Goal: Task Accomplishment & Management: Manage account settings

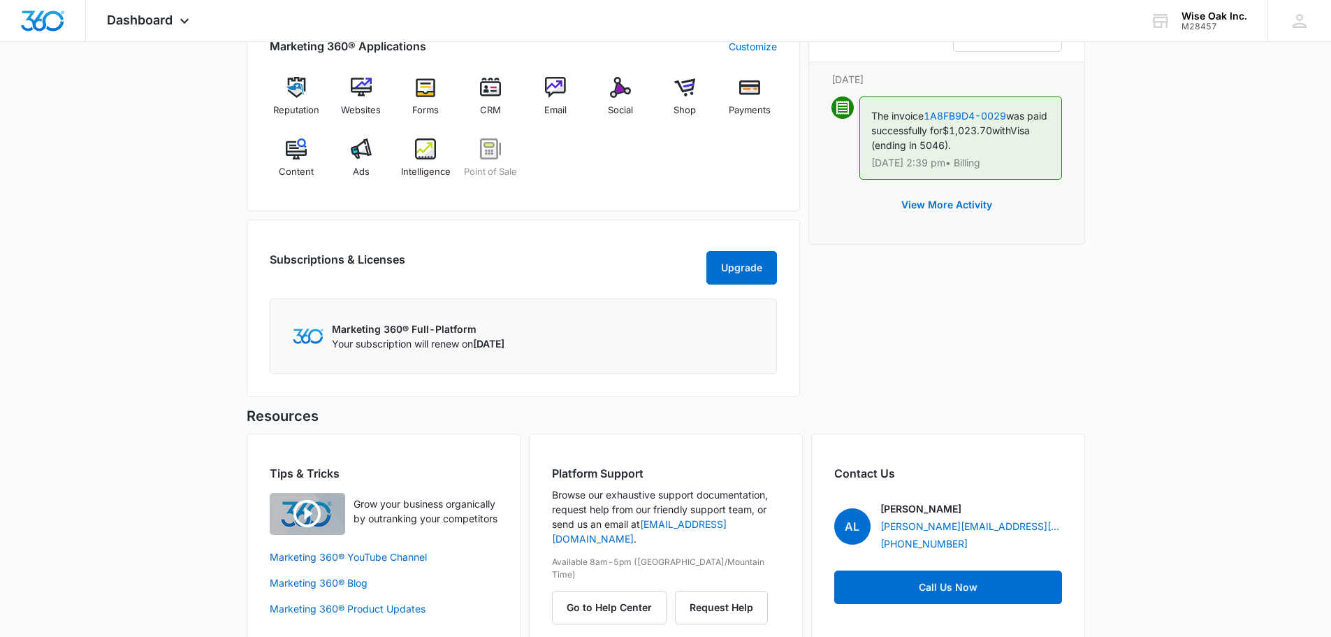
scroll to position [908, 0]
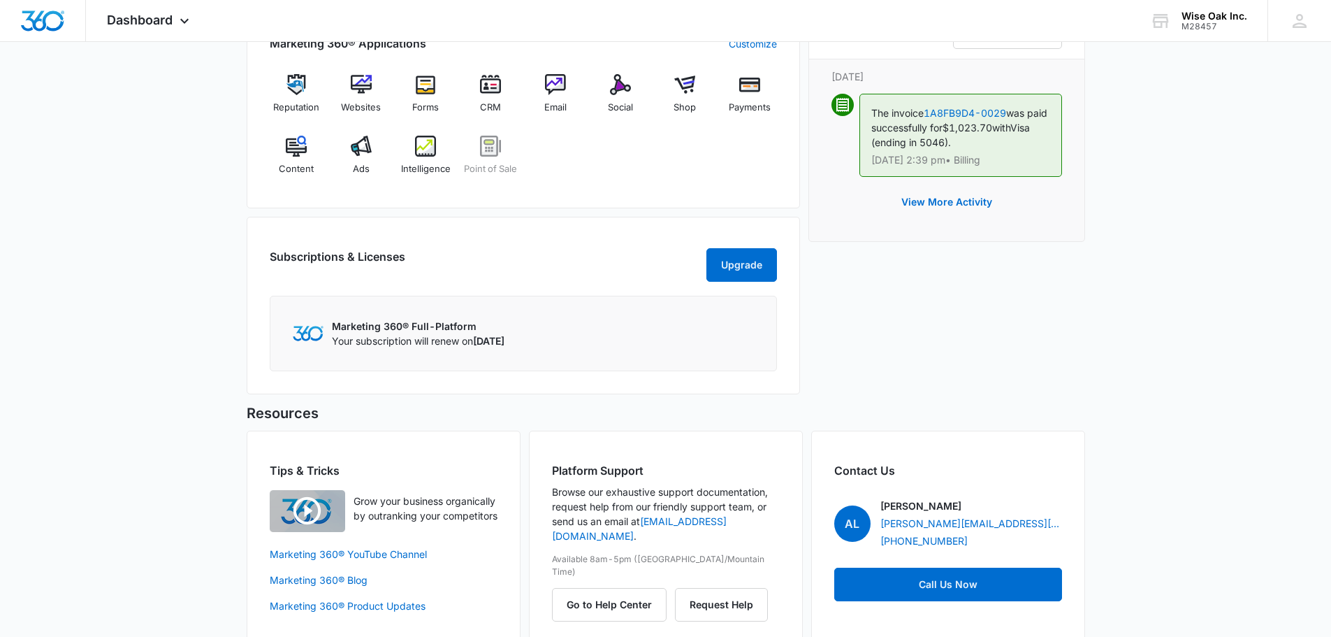
click at [377, 321] on div "Marketing 360® Full-Platform Your subscription will renew on [DATE]" at bounding box center [523, 333] width 507 height 75
click at [376, 362] on div "Marketing 360® Full-Platform Your subscription will renew on [DATE]" at bounding box center [523, 333] width 507 height 75
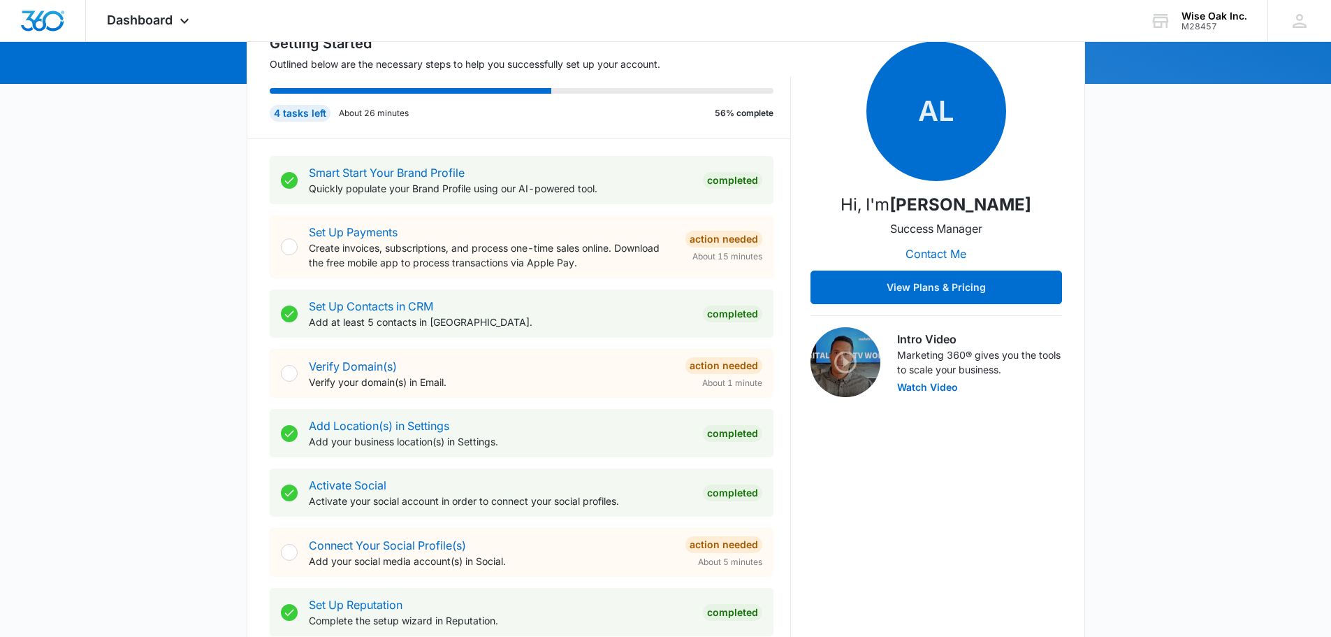
scroll to position [0, 0]
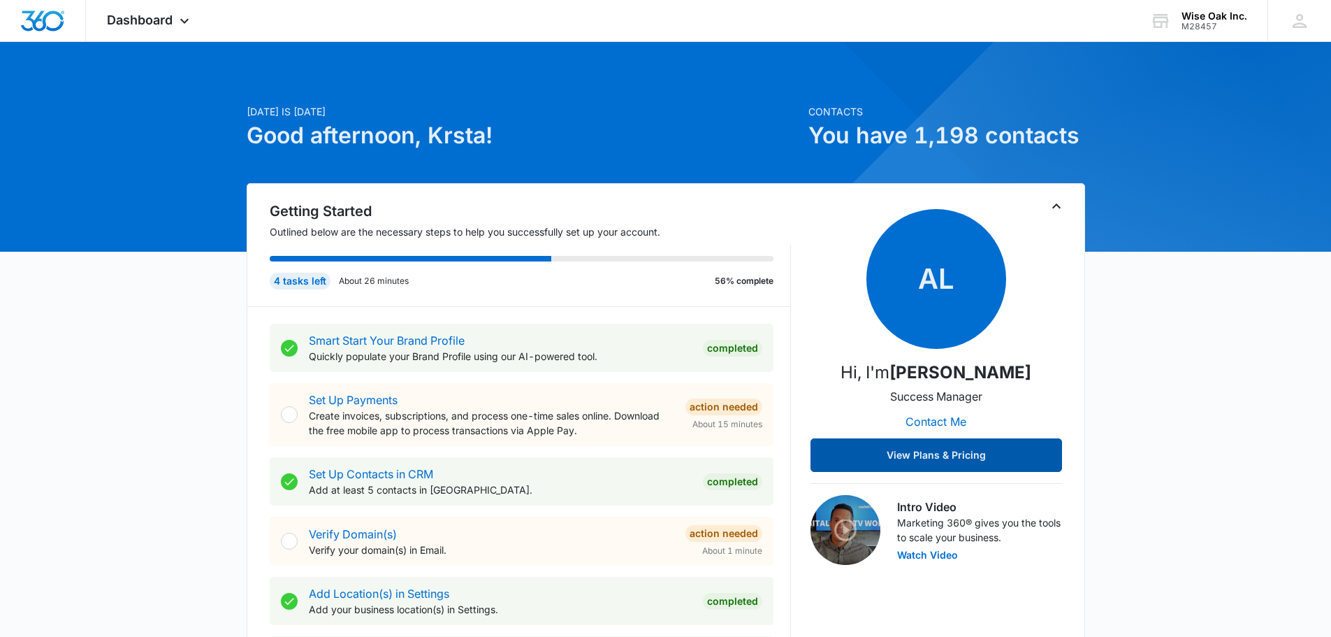
click at [974, 444] on button "View Plans & Pricing" at bounding box center [937, 455] width 252 height 34
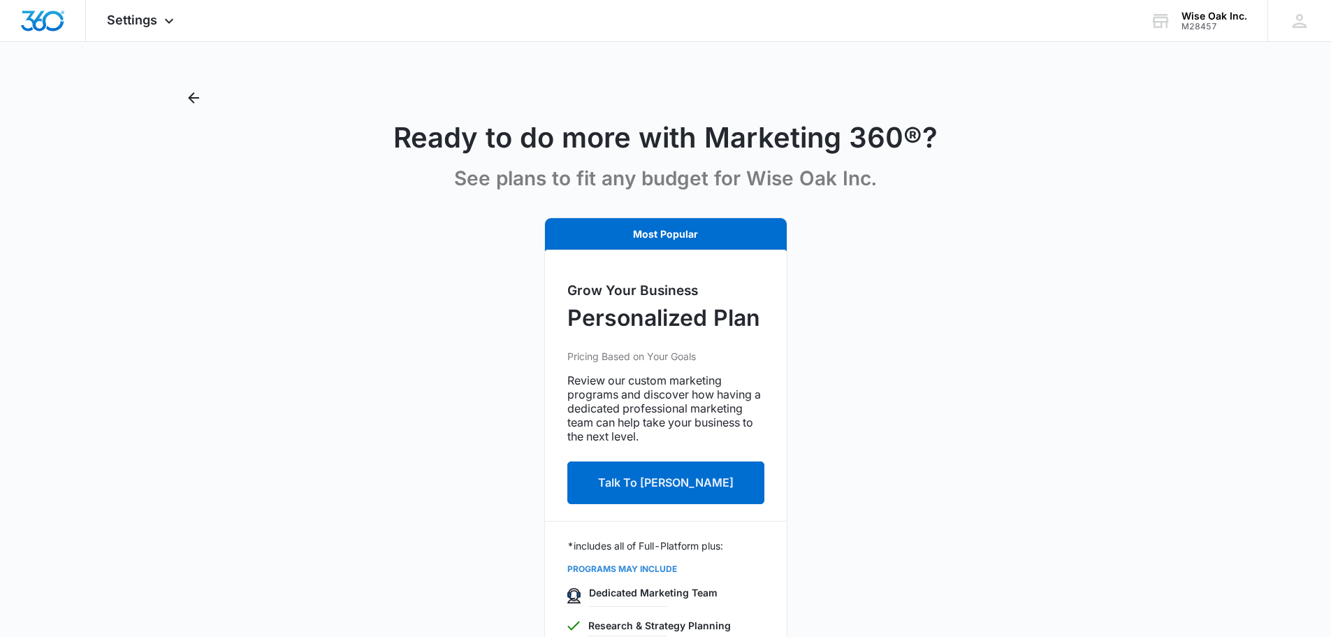
click at [205, 99] on div "Ready to do more with Marketing 360®? See plans to fit any budget for Wise Oak …" at bounding box center [665, 144] width 966 height 114
click at [196, 96] on icon "Back" at bounding box center [193, 97] width 17 height 17
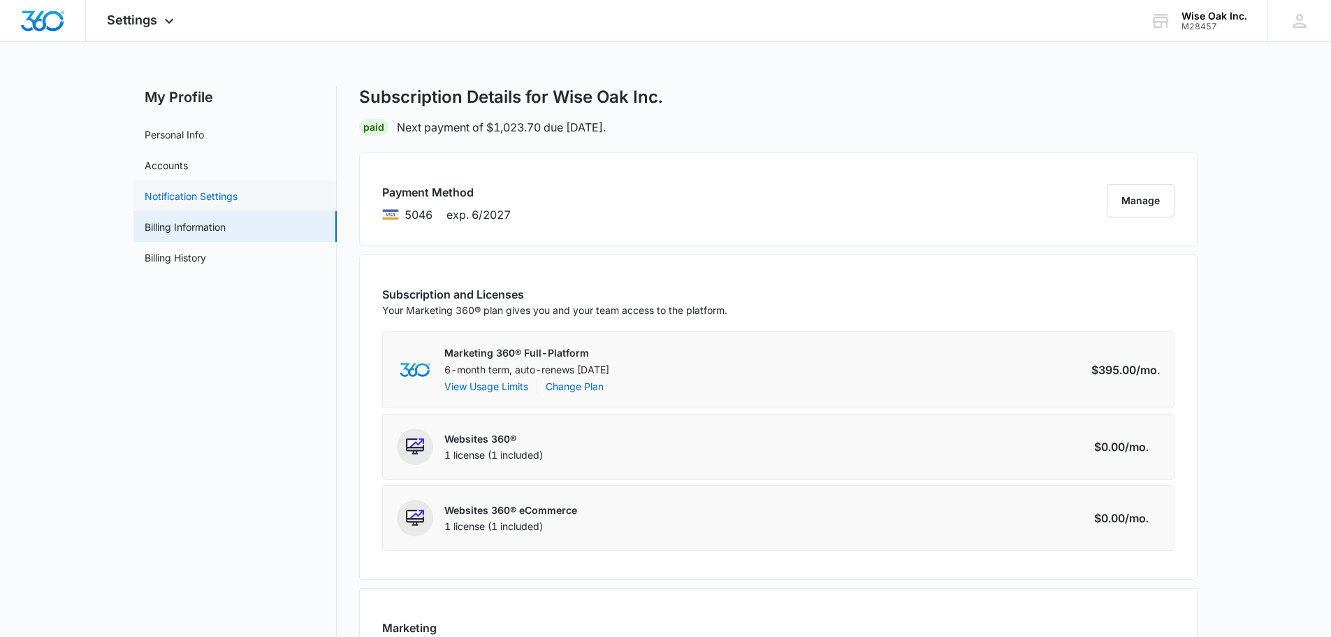
click at [199, 189] on link "Notification Settings" at bounding box center [191, 196] width 93 height 15
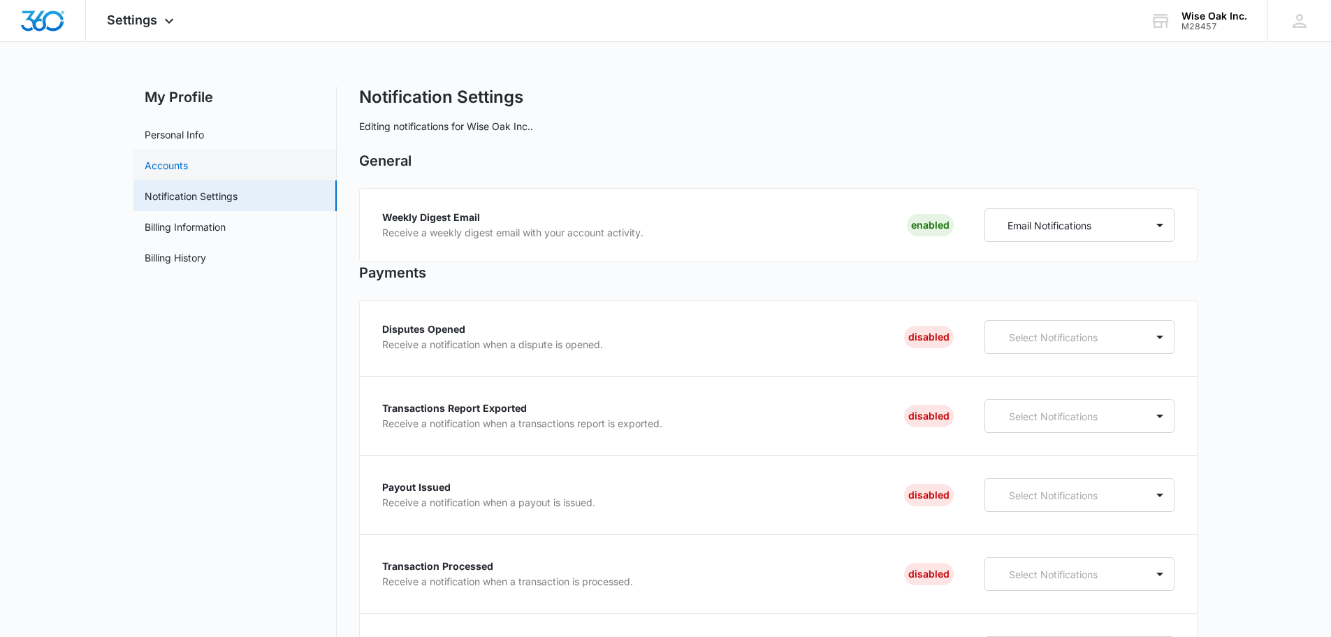
click at [171, 164] on link "Accounts" at bounding box center [166, 165] width 43 height 15
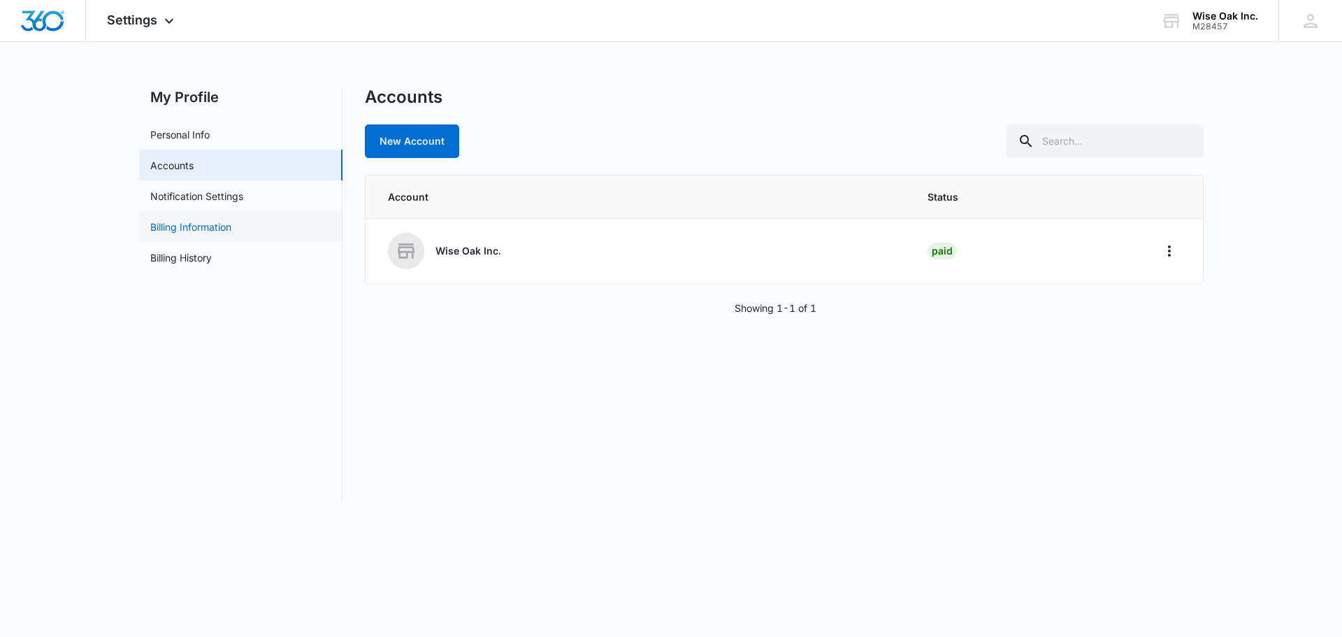
click at [184, 227] on link "Billing Information" at bounding box center [190, 226] width 81 height 15
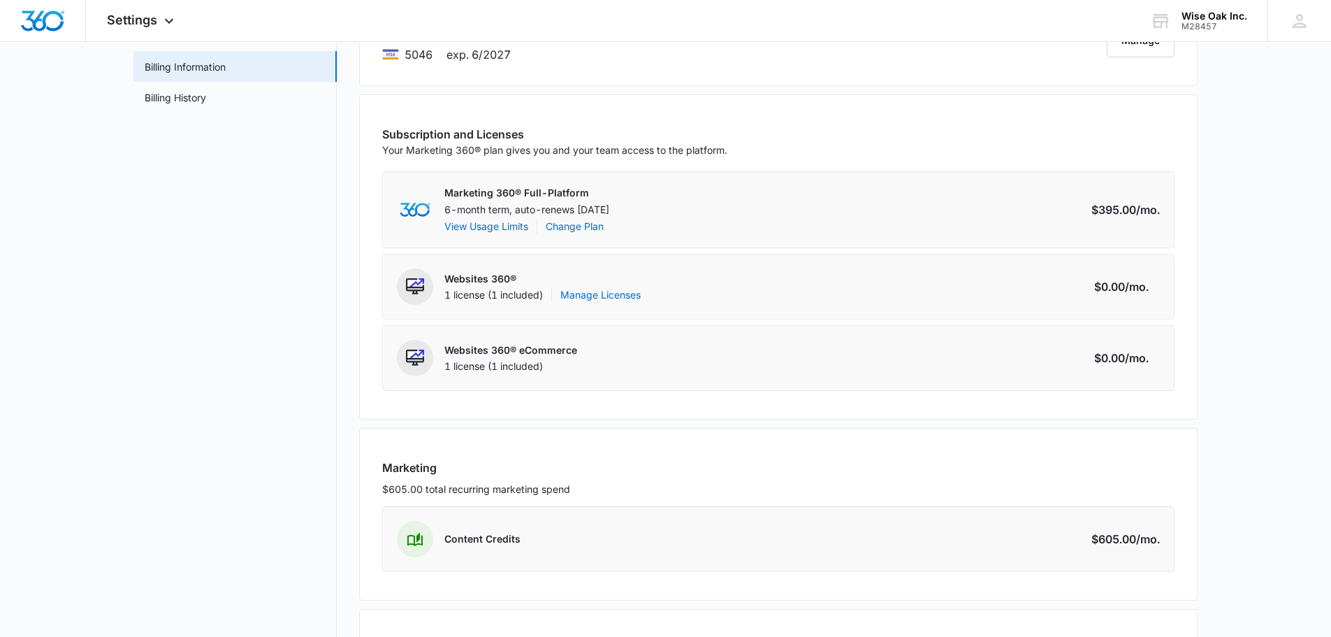
scroll to position [259, 0]
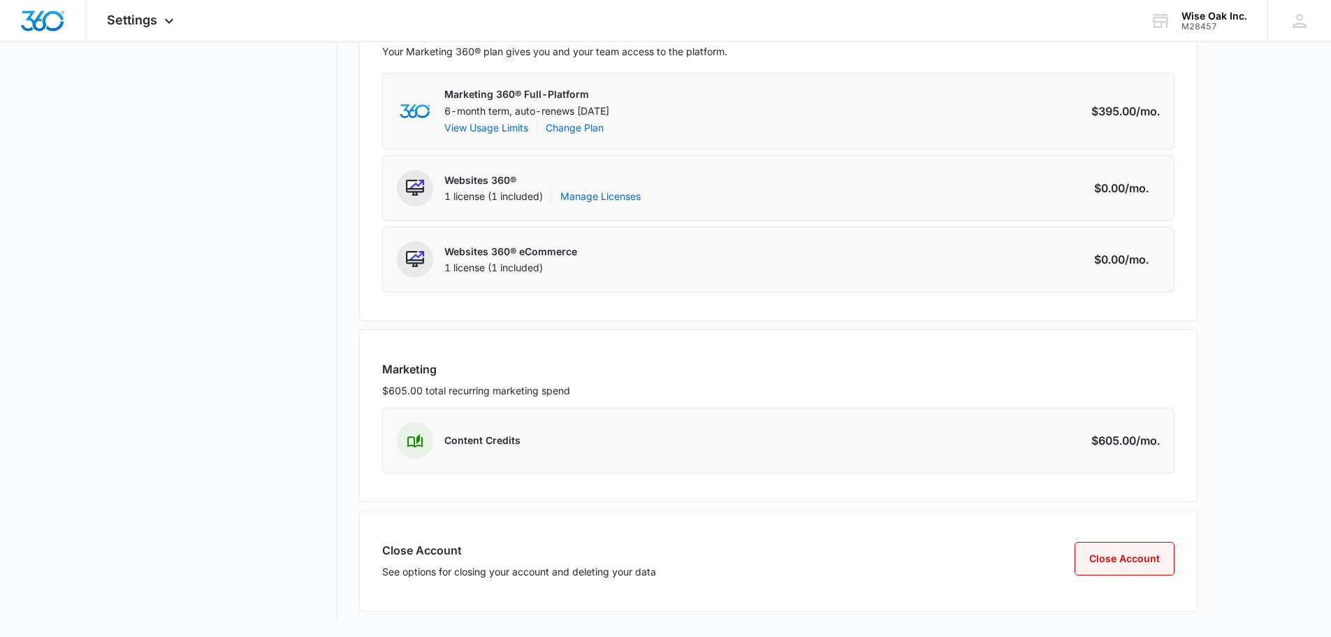
click at [1162, 562] on button "Close Account" at bounding box center [1125, 559] width 100 height 34
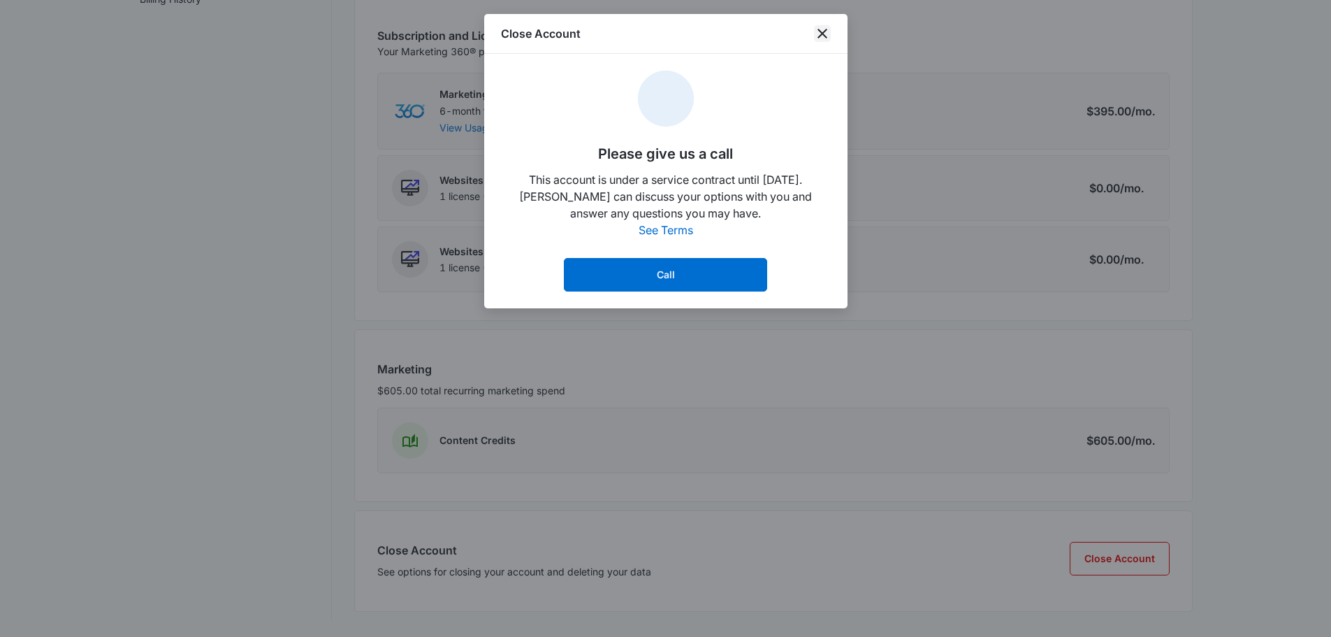
click at [825, 33] on icon "close" at bounding box center [822, 33] width 17 height 17
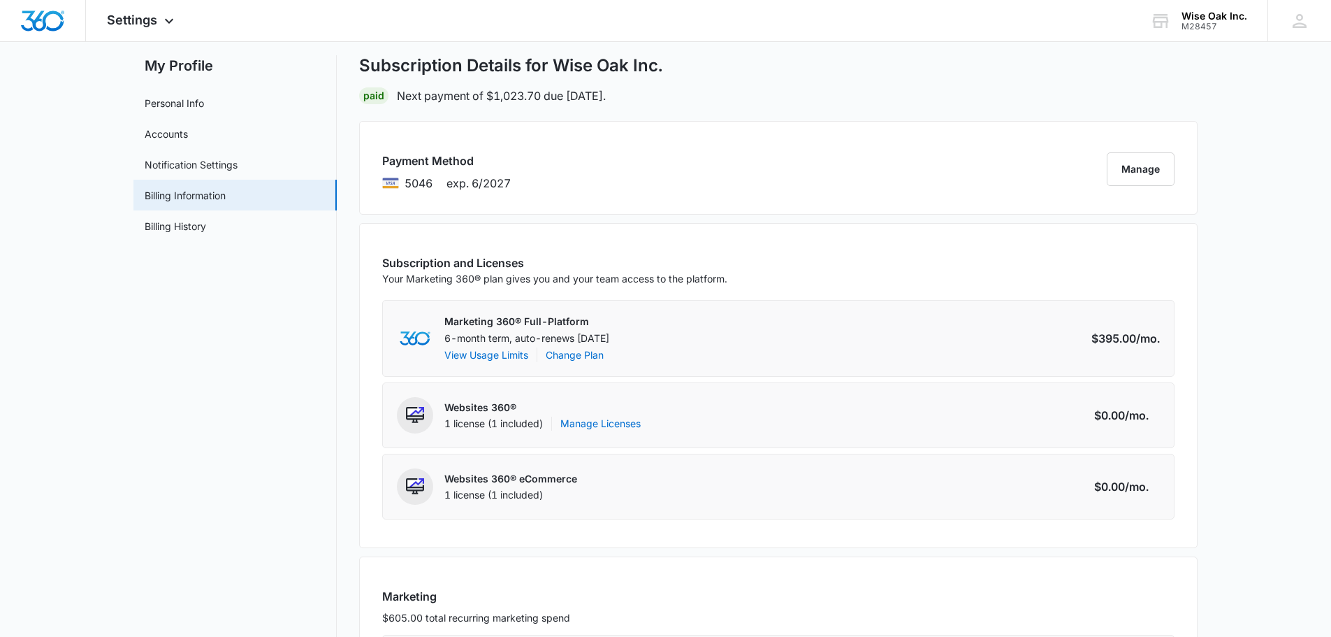
scroll to position [0, 0]
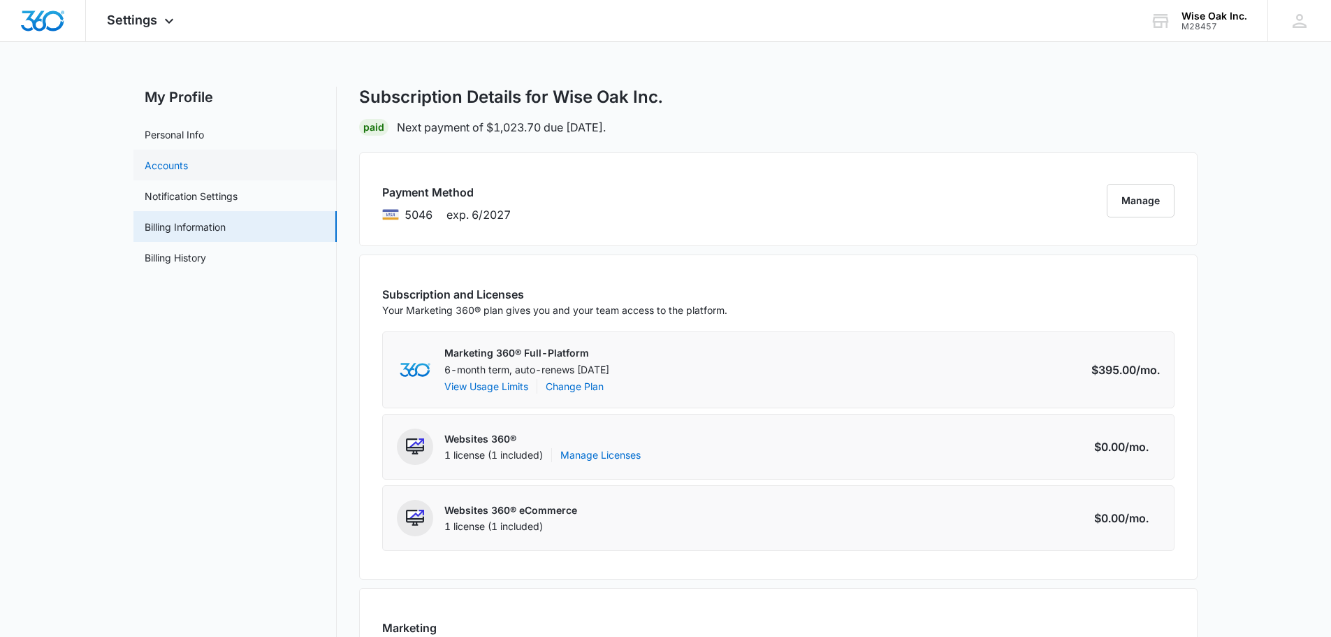
click at [175, 168] on link "Accounts" at bounding box center [166, 165] width 43 height 15
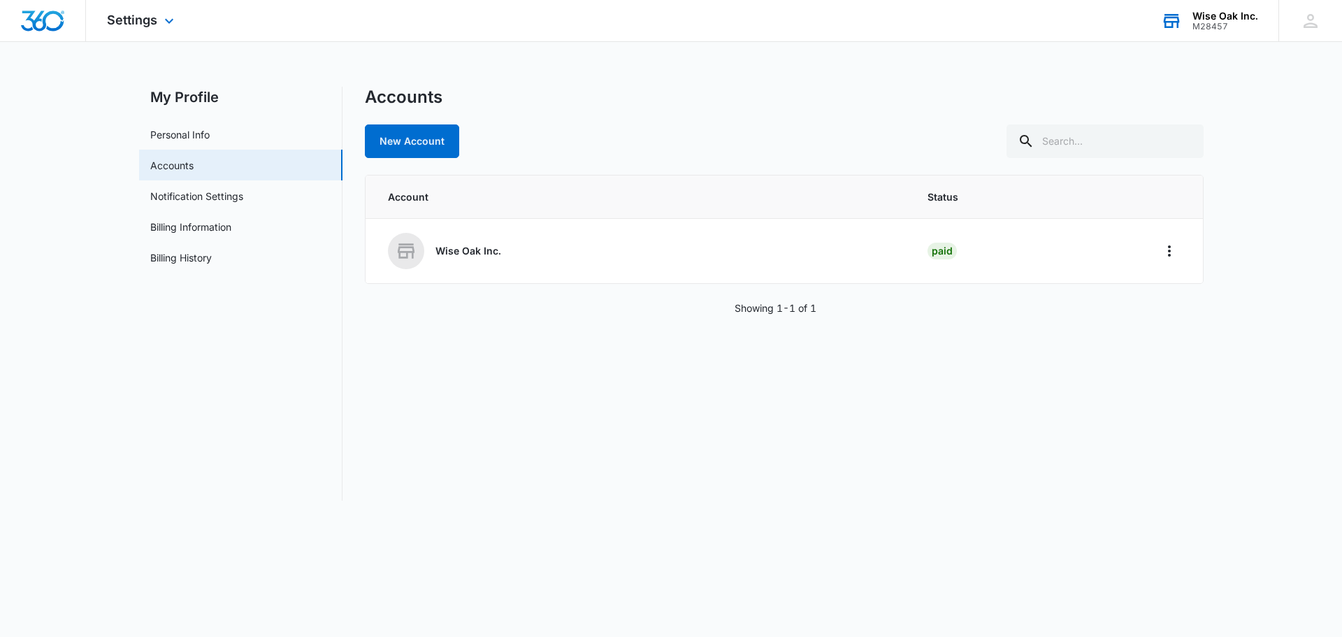
click at [1238, 22] on div "M28457" at bounding box center [1225, 27] width 66 height 10
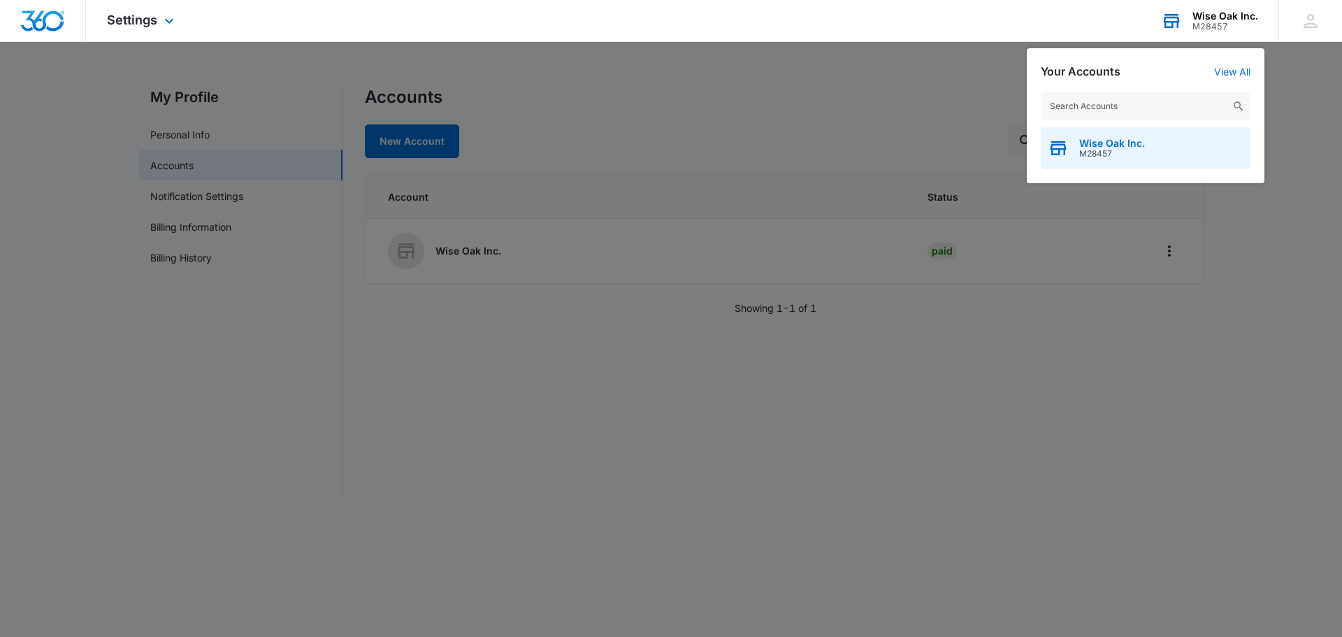
click at [1156, 143] on div "Wise Oak Inc. M28457" at bounding box center [1146, 148] width 210 height 42
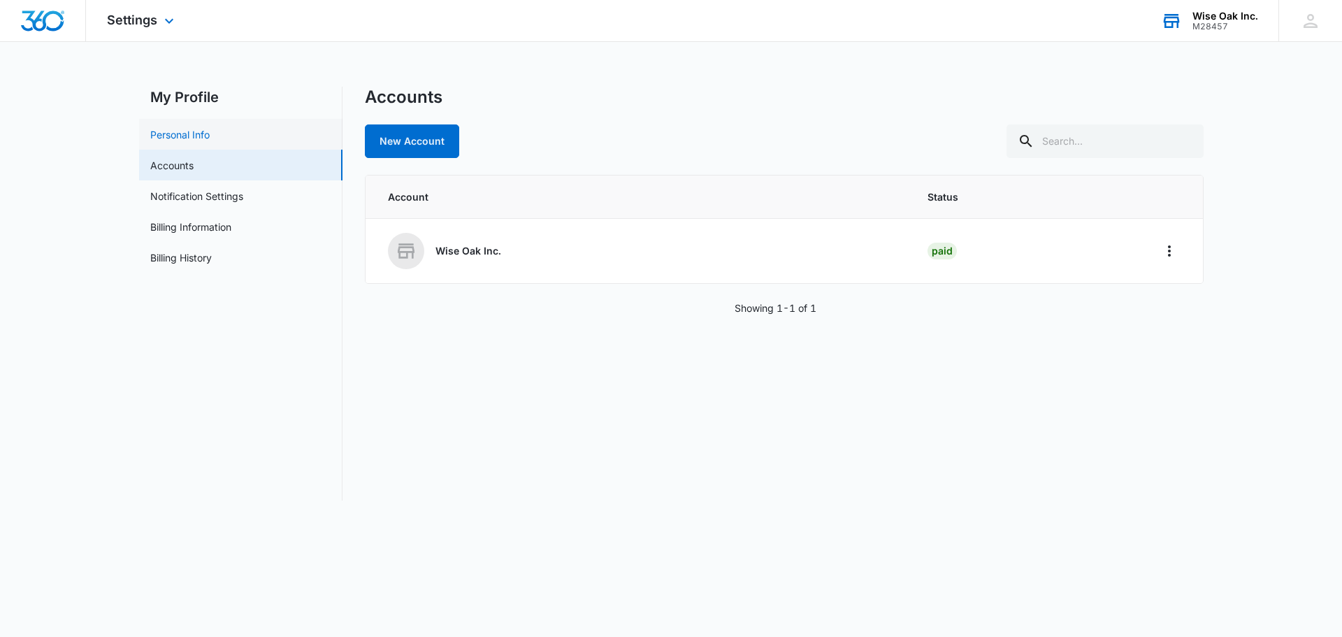
click at [175, 127] on link "Personal Info" at bounding box center [179, 134] width 59 height 15
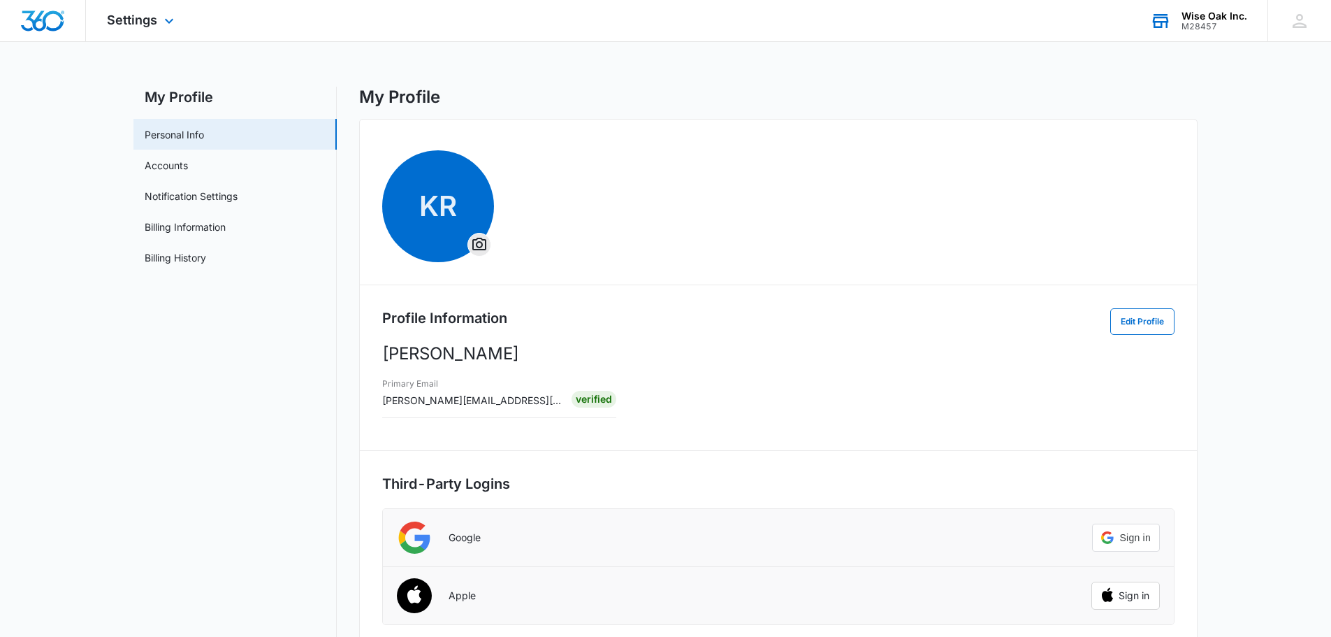
click at [159, 22] on div "Settings Apps Reputation Websites Forms CRM Email Social Shop Payments POS Cont…" at bounding box center [142, 20] width 113 height 41
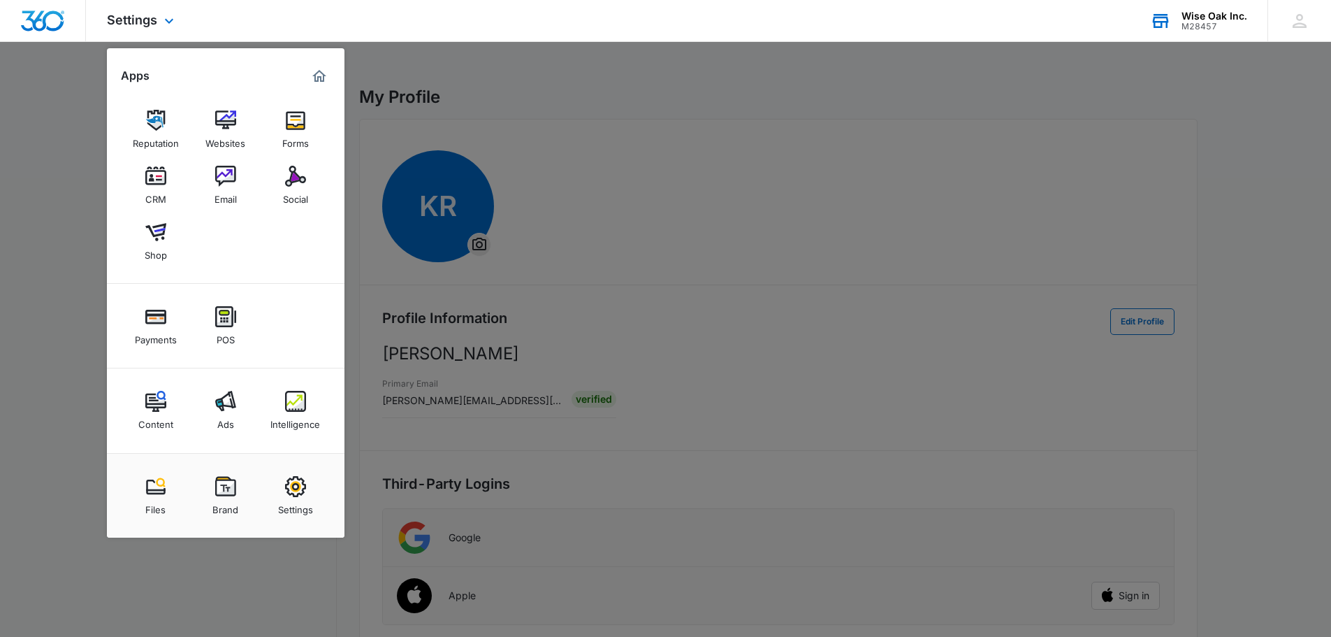
click at [159, 22] on div "Settings Apps Reputation Websites Forms CRM Email Social Shop Payments POS Cont…" at bounding box center [142, 20] width 113 height 41
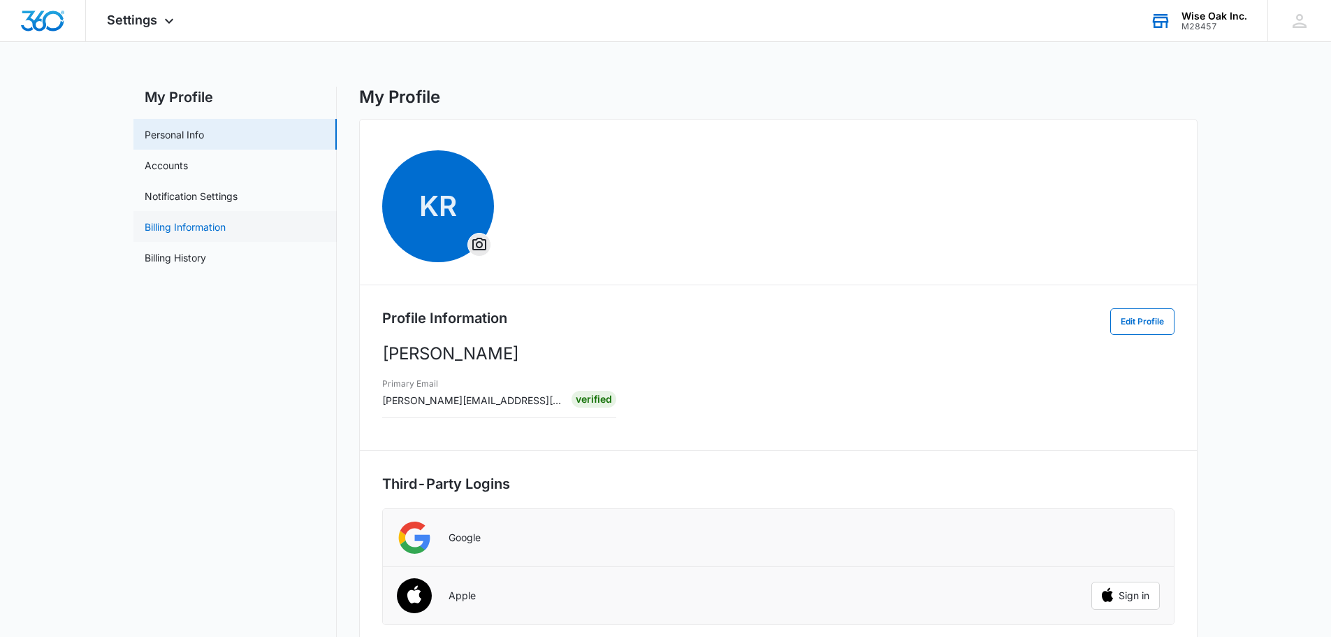
click at [180, 228] on link "Billing Information" at bounding box center [185, 226] width 81 height 15
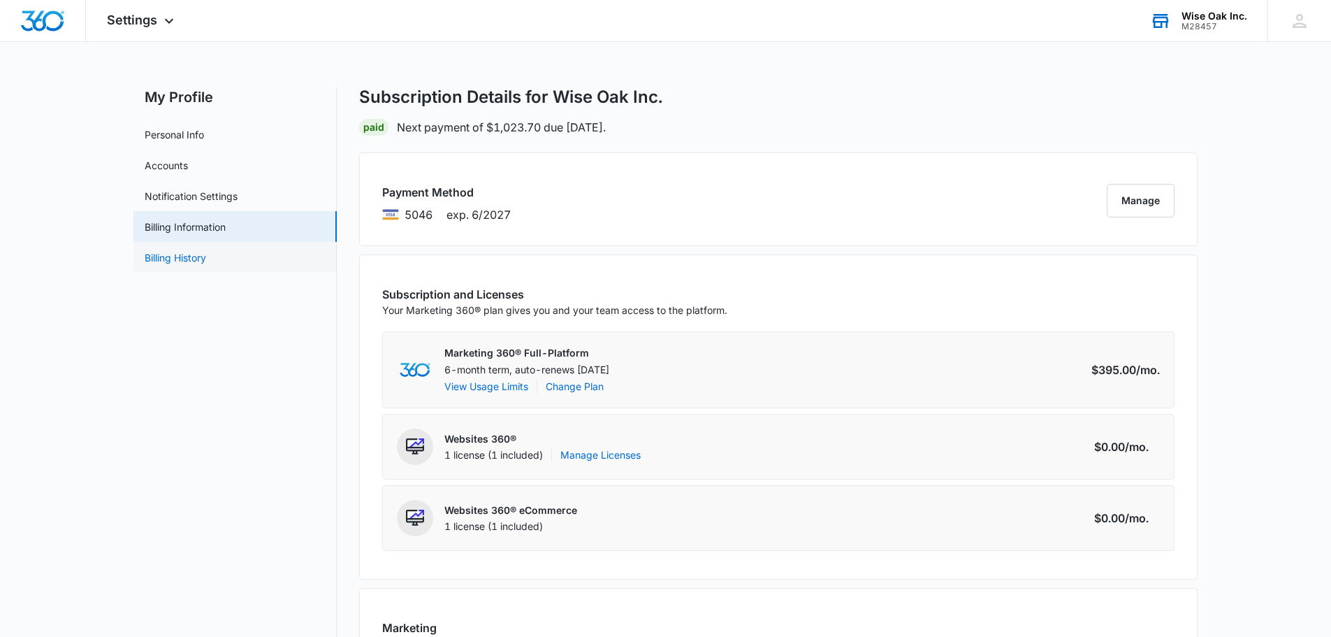
click at [175, 252] on link "Billing History" at bounding box center [175, 257] width 61 height 15
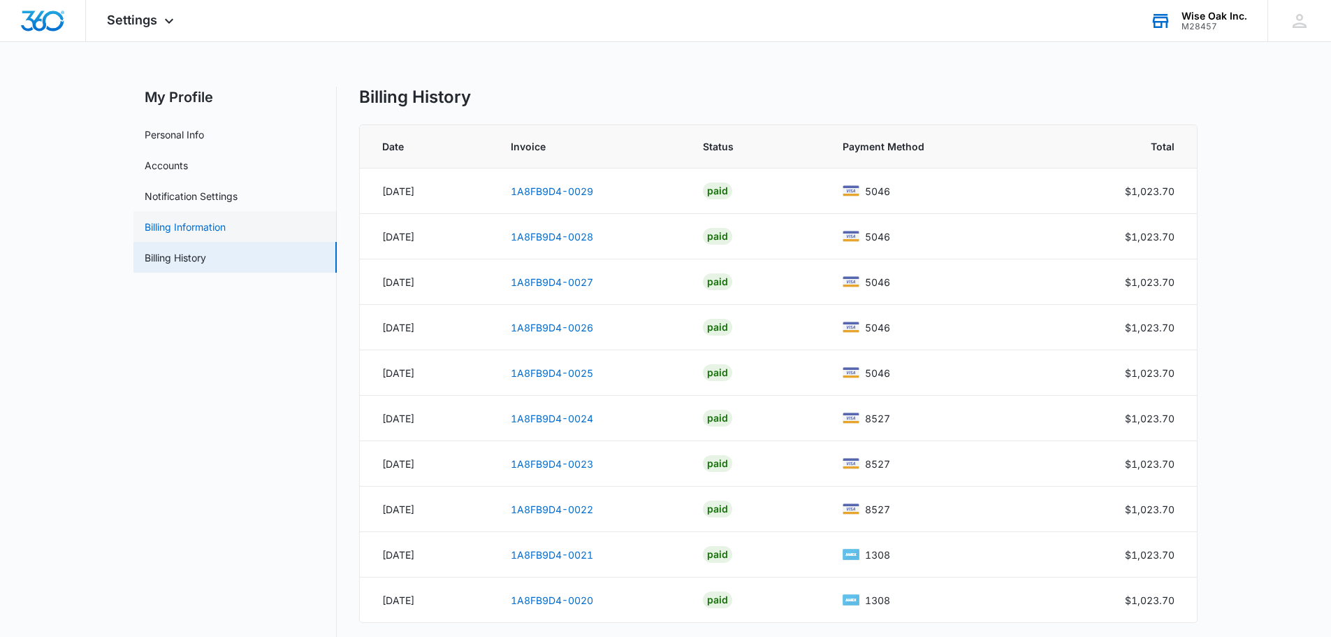
click at [181, 223] on link "Billing Information" at bounding box center [185, 226] width 81 height 15
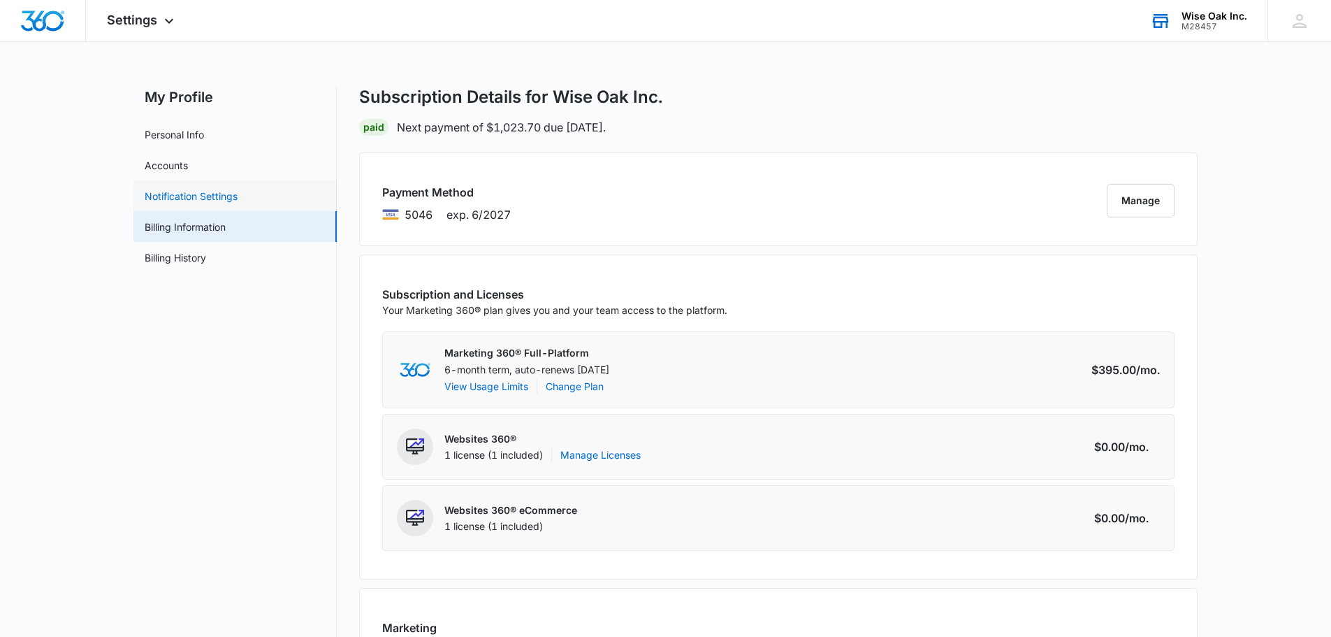
click at [192, 193] on link "Notification Settings" at bounding box center [191, 196] width 93 height 15
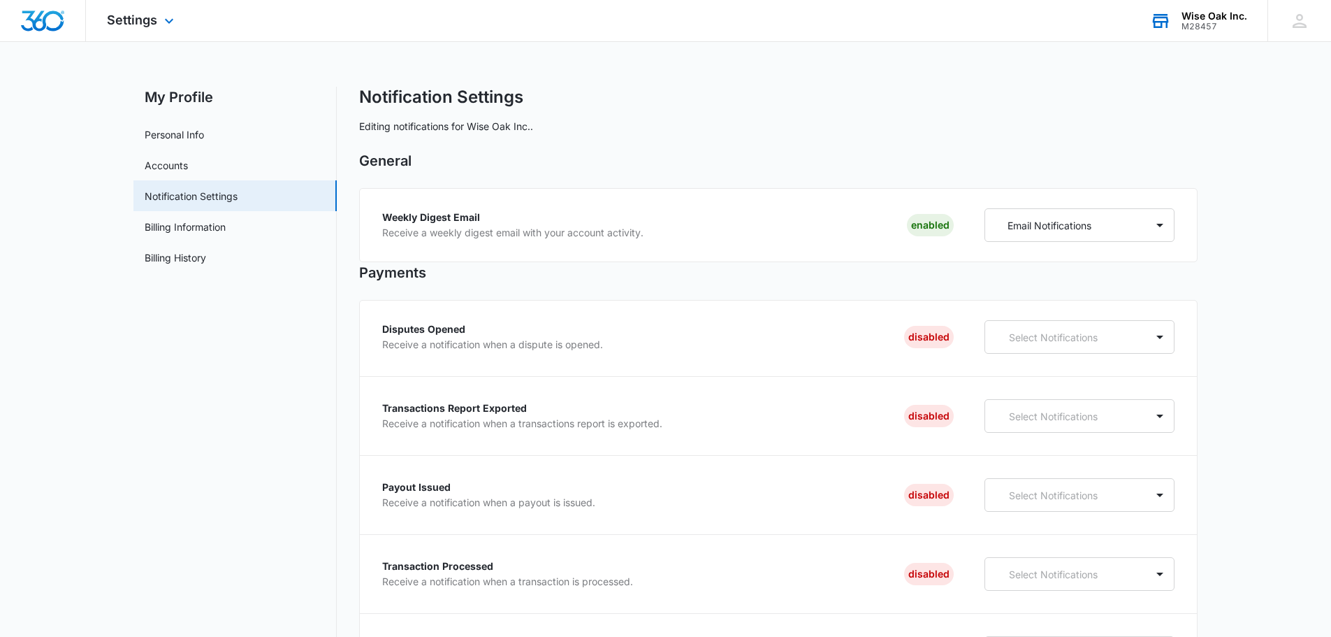
click at [35, 23] on img "Dashboard" at bounding box center [42, 20] width 45 height 21
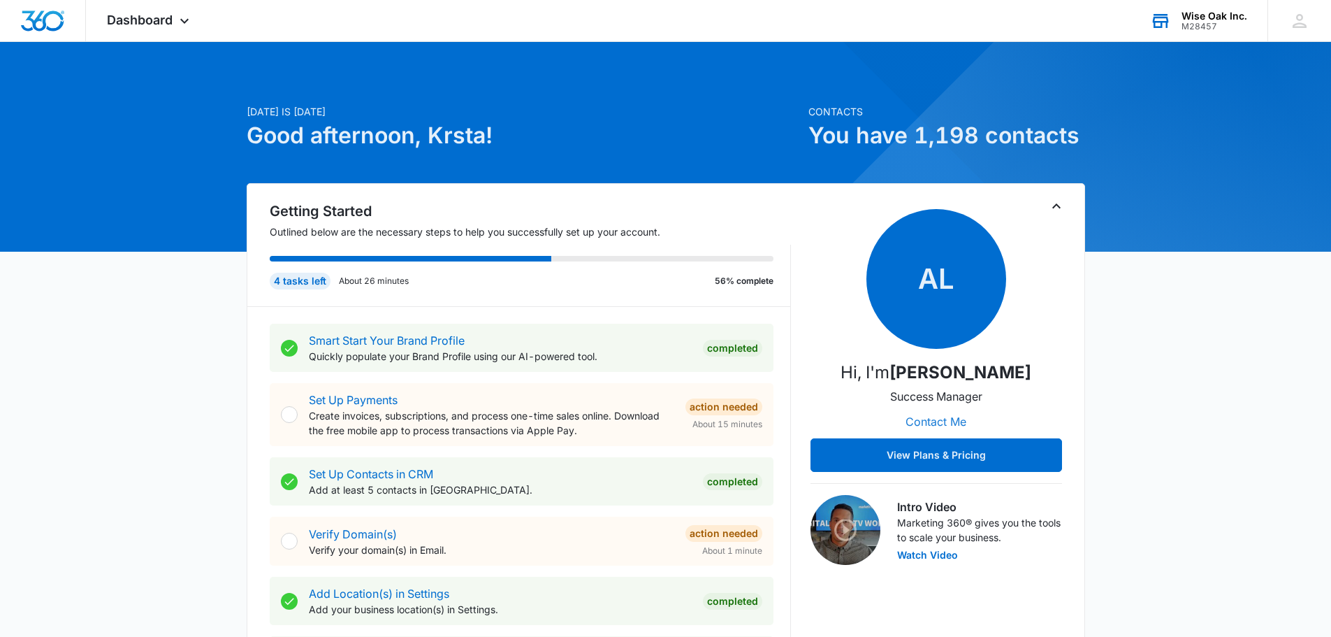
click at [935, 422] on button "Contact Me" at bounding box center [936, 422] width 89 height 34
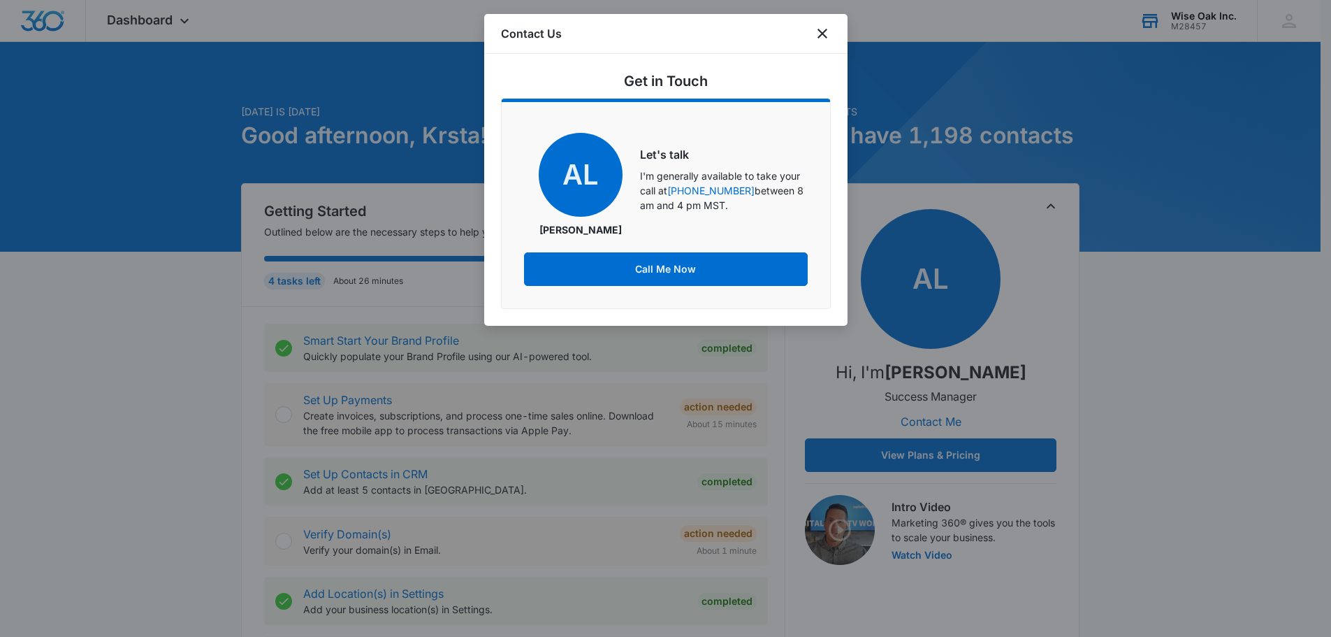
click at [667, 82] on h5 "Get in Touch" at bounding box center [666, 81] width 84 height 21
click at [824, 29] on icon "close" at bounding box center [822, 33] width 17 height 17
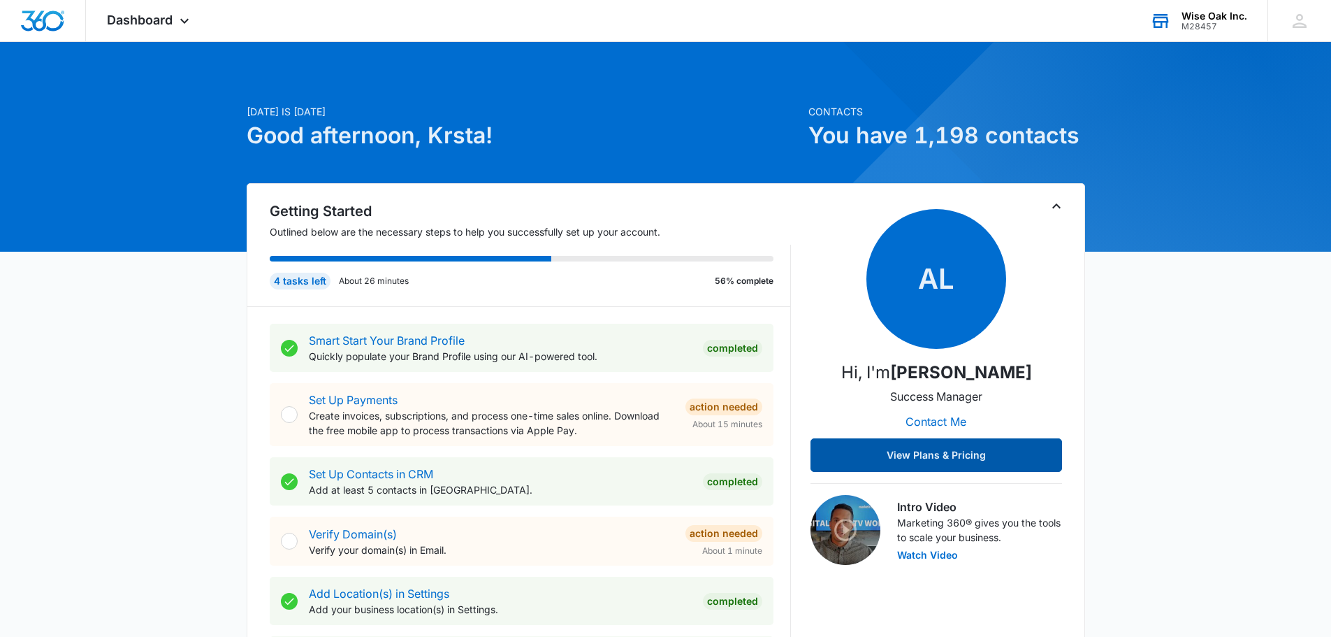
click at [950, 458] on button "View Plans & Pricing" at bounding box center [937, 455] width 252 height 34
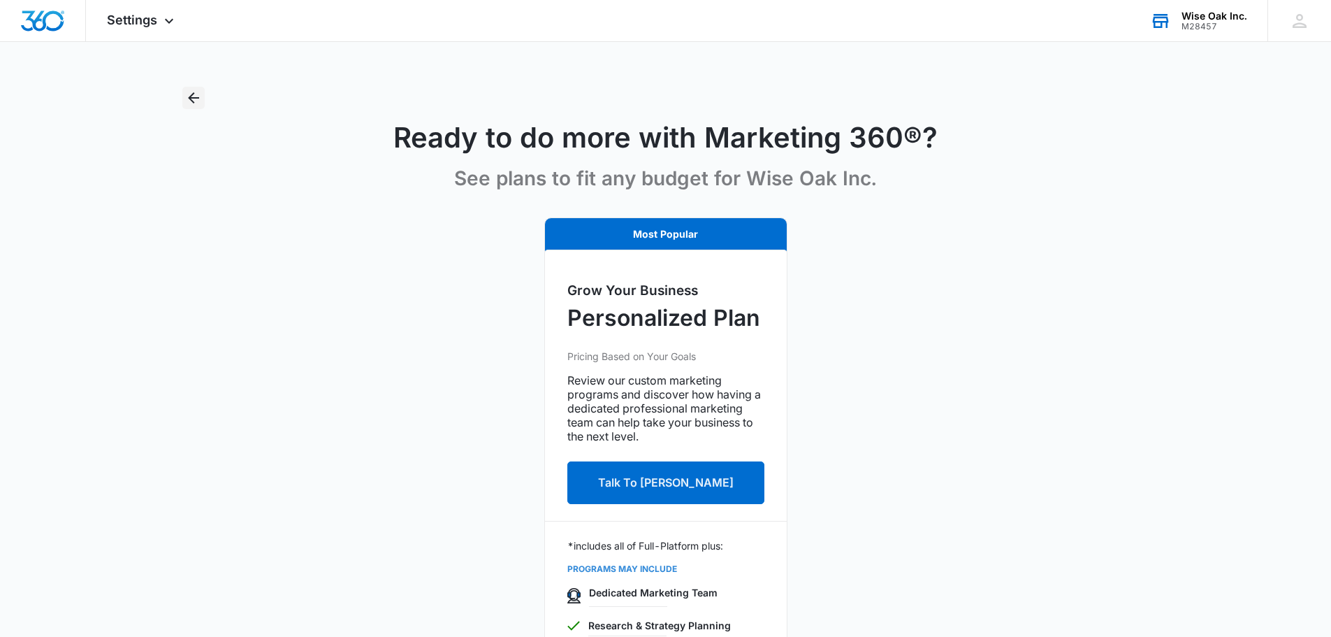
click at [196, 91] on icon "Back" at bounding box center [193, 97] width 17 height 17
